Goal: Information Seeking & Learning: Check status

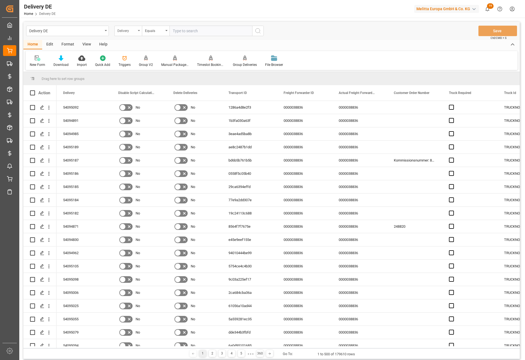
click at [129, 33] on div "Delivery" at bounding box center [127, 30] width 19 height 6
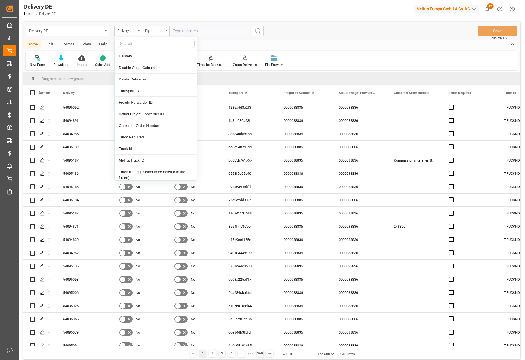
click at [150, 28] on div "Equals" at bounding box center [154, 30] width 19 height 6
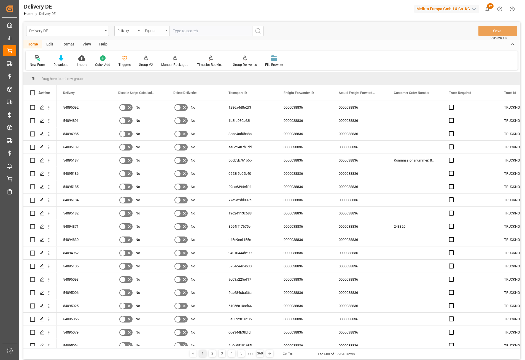
click at [161, 34] on div "Equals" at bounding box center [156, 31] width 28 height 10
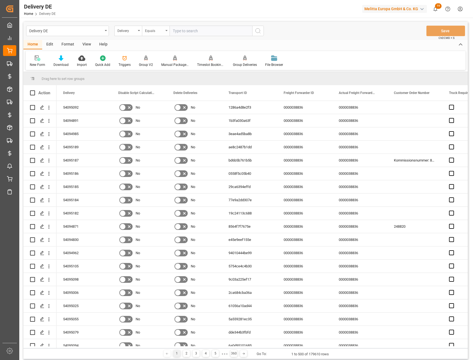
click at [160, 30] on div "Equals" at bounding box center [154, 30] width 19 height 6
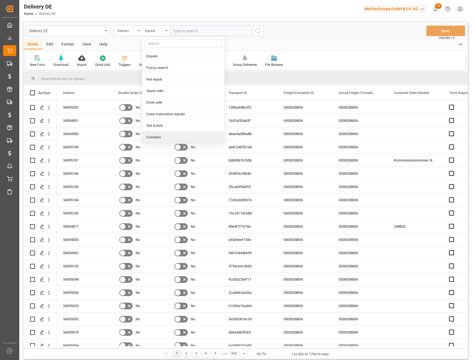
click at [157, 137] on div "Contains" at bounding box center [183, 138] width 82 height 12
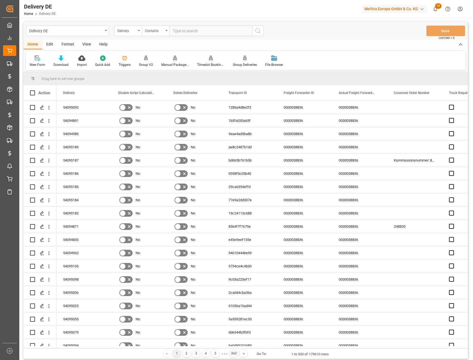
click at [181, 29] on input "text" at bounding box center [211, 31] width 83 height 10
paste input "92551793"
click at [209, 33] on input "92551793," at bounding box center [211, 31] width 83 height 10
paste input "92551787"
click at [219, 31] on input "92551793,92551787," at bounding box center [211, 31] width 83 height 10
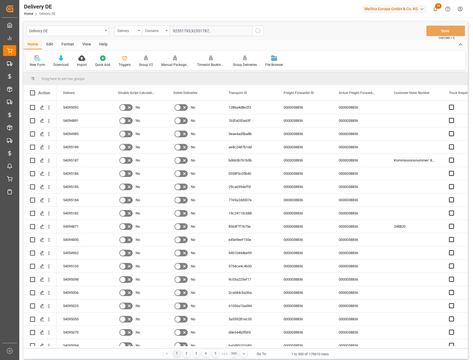
paste input "92551795"
click at [230, 30] on input "92551793,92551787,92551795," at bounding box center [211, 31] width 83 height 10
paste input "92551794"
click at [246, 31] on input "92551793,92551787,92551795,92551794" at bounding box center [211, 31] width 83 height 10
paste input "92551791"
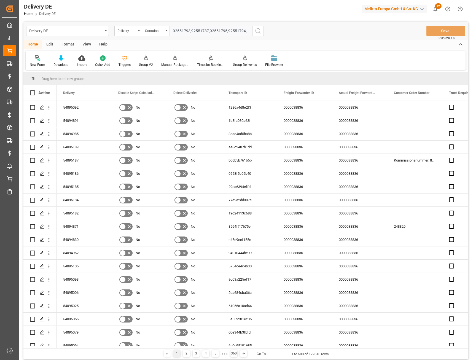
type input "92551793,92551787,92551795,92551794,92551791"
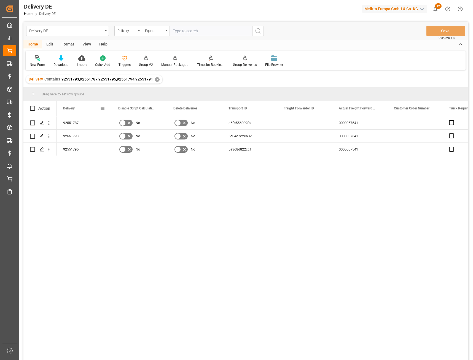
click at [103, 109] on span at bounding box center [102, 108] width 5 height 5
click at [148, 110] on span "columns" at bounding box center [148, 109] width 5 height 5
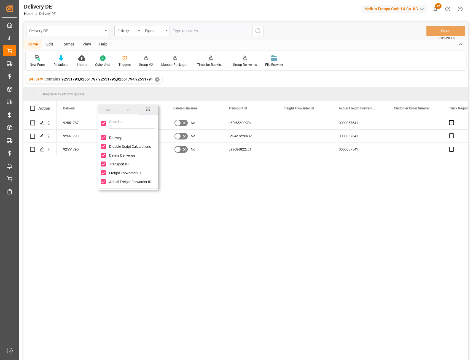
click at [103, 124] on input "Toggle Select All Columns" at bounding box center [103, 123] width 5 height 5
checkbox input "false"
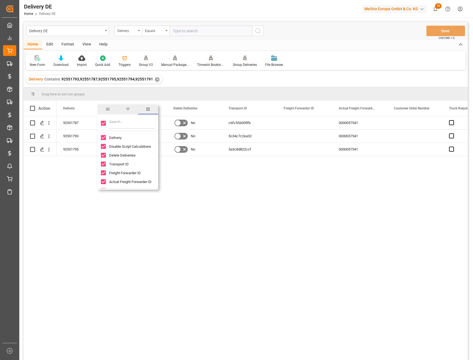
checkbox input "false"
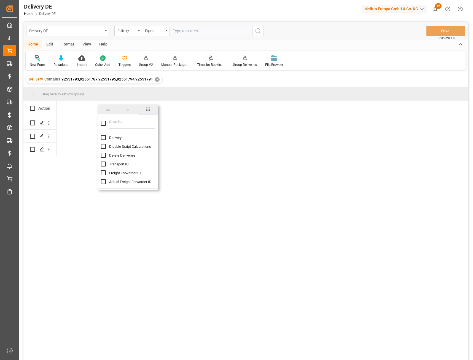
click at [105, 138] on input "Delivery column toggle visibility (hidden)" at bounding box center [103, 137] width 5 height 5
checkbox input "true"
checkbox input "false"
click at [102, 165] on input "Transport ID column toggle visibility (hidden)" at bounding box center [103, 164] width 5 height 5
checkbox input "true"
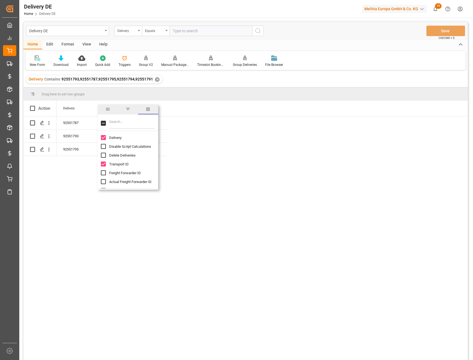
click at [118, 121] on input "Filter Columns Input" at bounding box center [132, 123] width 46 height 11
type input "rou"
click at [102, 146] on input "Route column toggle visibility (hidden)" at bounding box center [103, 146] width 5 height 5
checkbox input "true"
checkbox input "false"
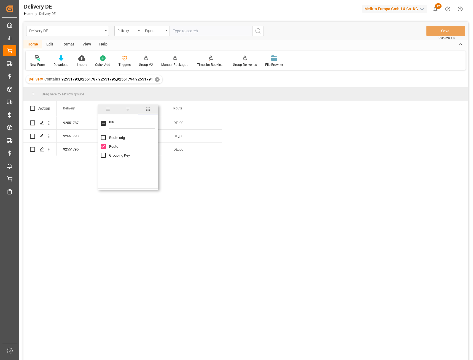
drag, startPoint x: 128, startPoint y: 120, endPoint x: 108, endPoint y: 118, distance: 20.8
click at [108, 118] on div "rou" at bounding box center [128, 123] width 61 height 15
type input "tsp"
click at [104, 137] on input "TSP column toggle visibility (hidden)" at bounding box center [103, 137] width 5 height 5
checkbox input "true"
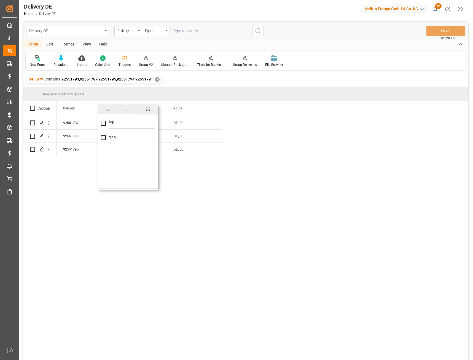
checkbox input "true"
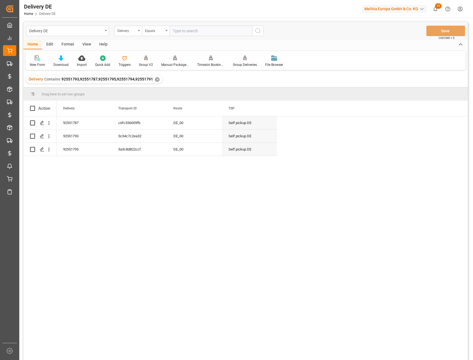
click at [221, 210] on div "92551787 c6fc556009fb DE_00 Self pickup DE 92551793 5c34c7c2ea32 DE_00 Self pic…" at bounding box center [263, 239] width 412 height 247
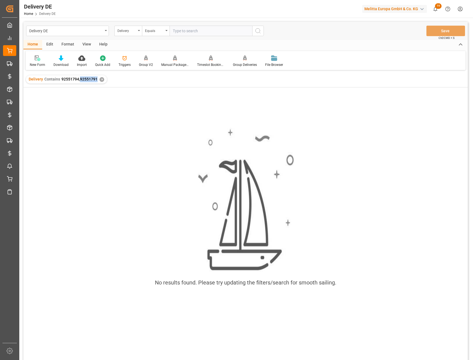
drag, startPoint x: 96, startPoint y: 79, endPoint x: 79, endPoint y: 80, distance: 16.8
click at [79, 80] on span "92551794,92551791" at bounding box center [80, 79] width 36 height 4
copy span "92551791"
click at [146, 31] on div "Equals" at bounding box center [154, 30] width 19 height 6
click at [177, 28] on input "text" at bounding box center [211, 31] width 83 height 10
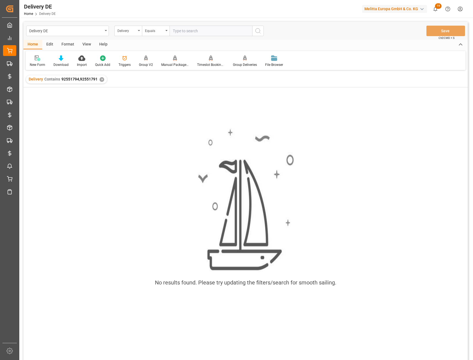
paste input "92551791"
type input "92551791"
click at [258, 32] on icon "search button" at bounding box center [258, 31] width 7 height 7
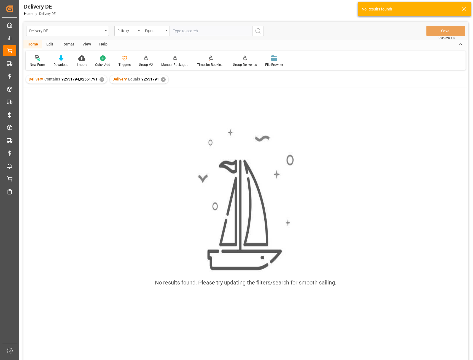
click at [163, 79] on div "✕" at bounding box center [163, 79] width 5 height 5
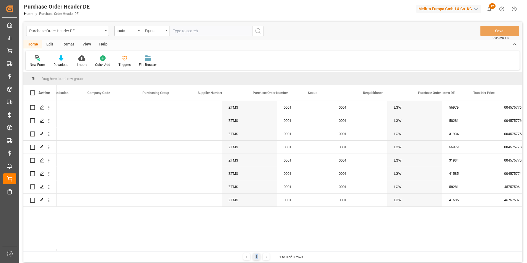
scroll to position [0, 252]
